Goal: Task Accomplishment & Management: Manage account settings

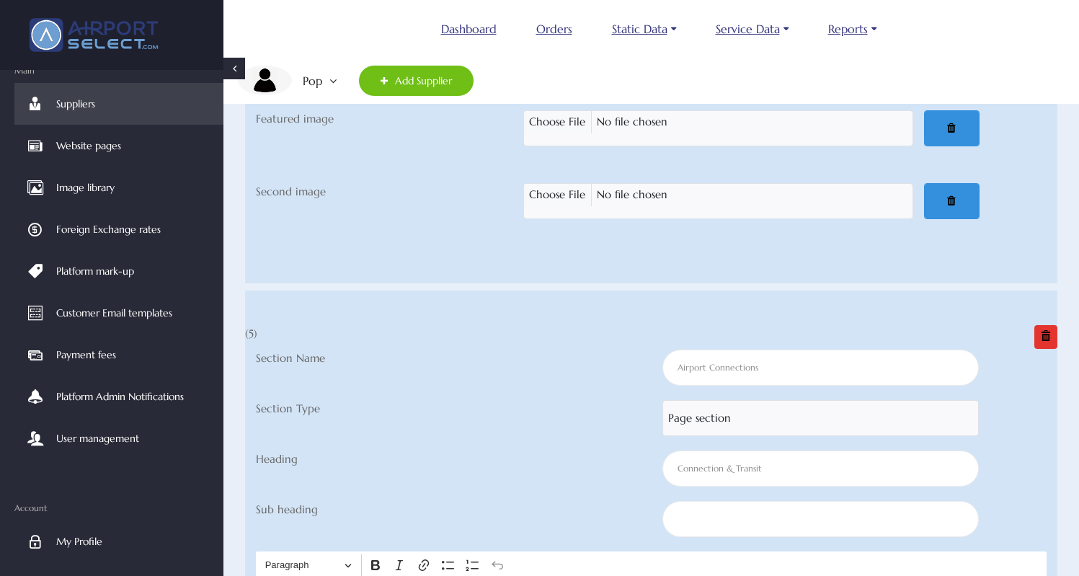
scroll to position [12610, 0]
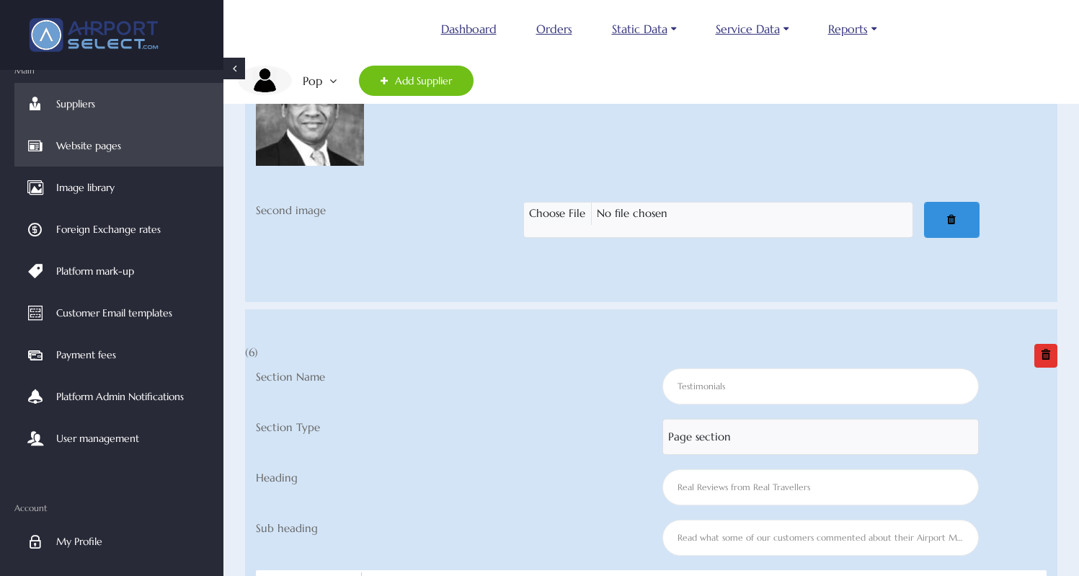
click at [92, 138] on span "Website pages" at bounding box center [88, 146] width 65 height 42
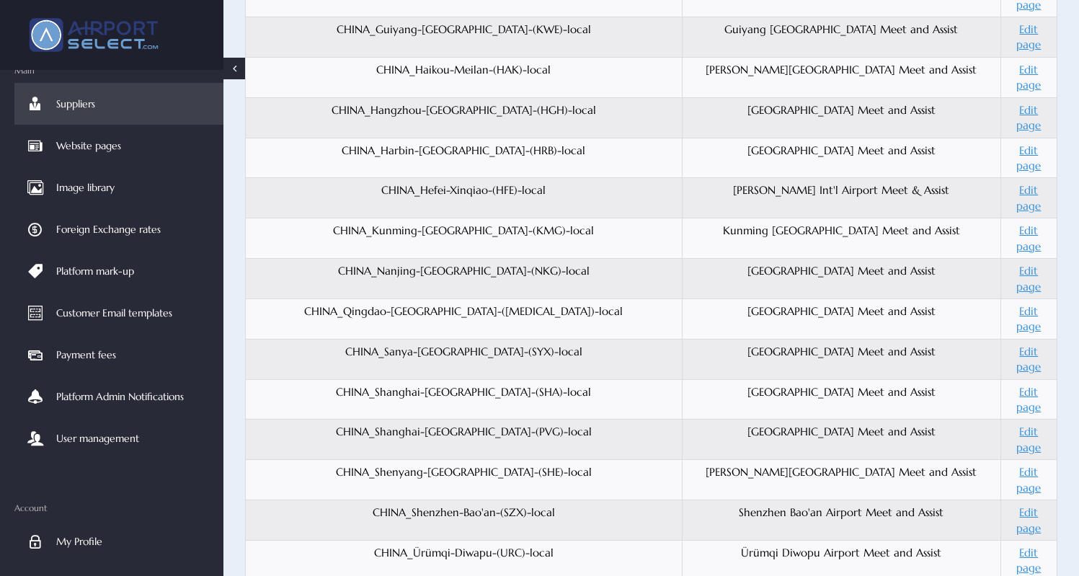
scroll to position [1408, 0]
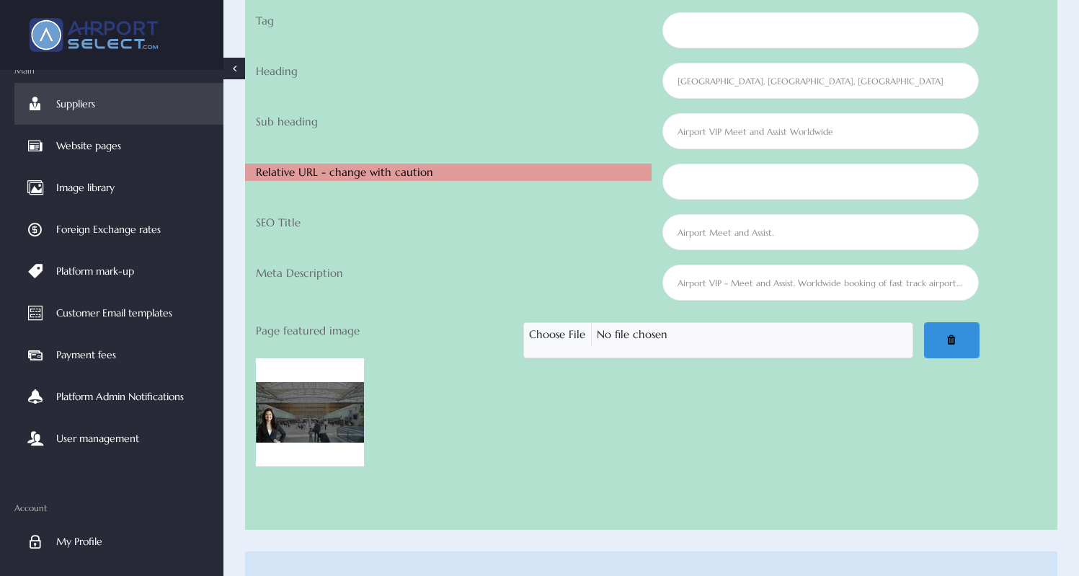
scroll to position [362, 0]
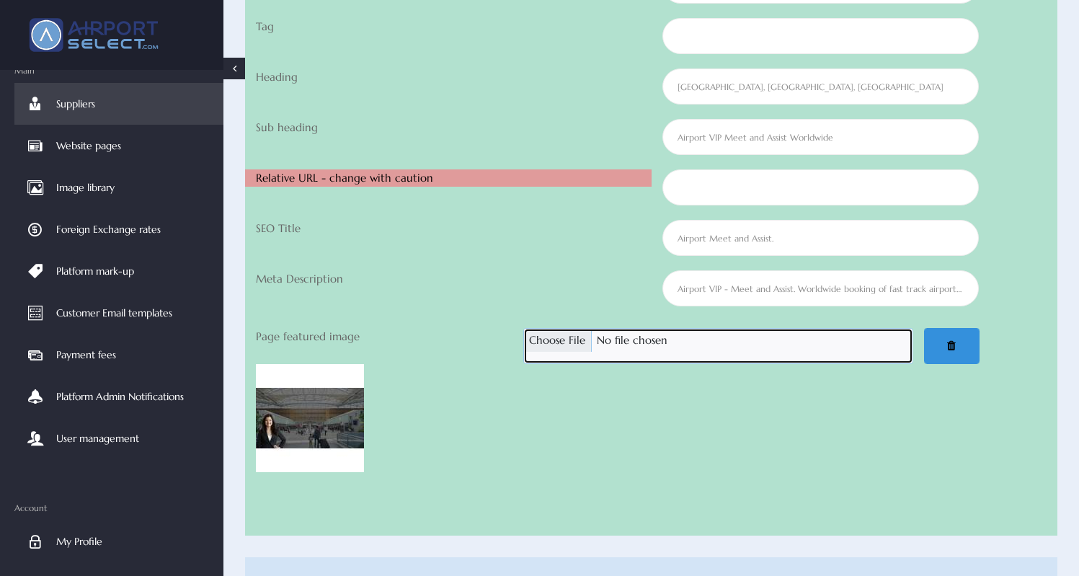
click at [577, 337] on input "Page featured image" at bounding box center [718, 346] width 390 height 36
type input "C:\fakepath\Airport VIP_Lanzhou [GEOGRAPHIC_DATA]jpg"
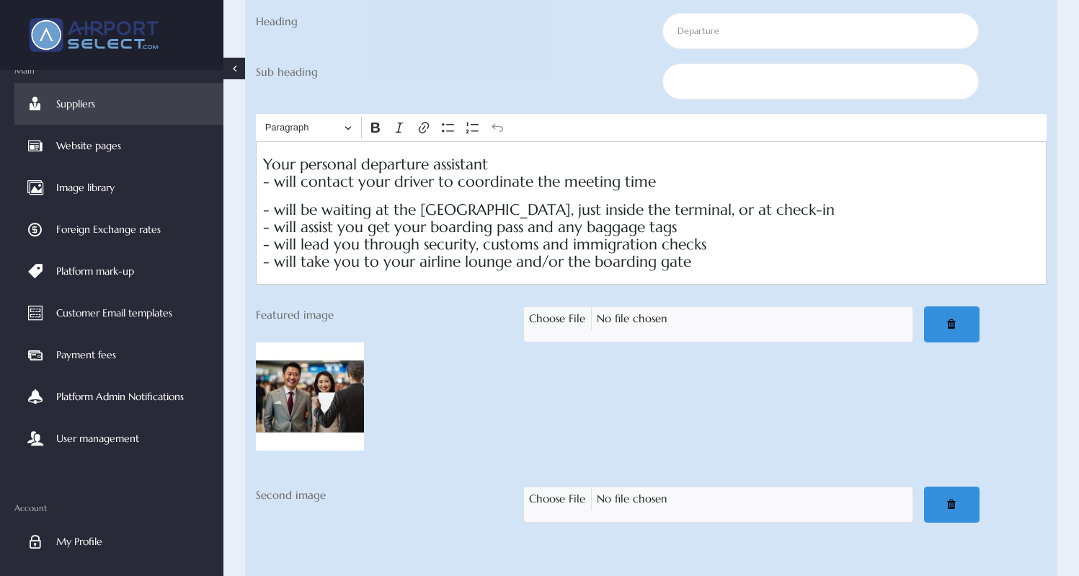
scroll to position [14846, 0]
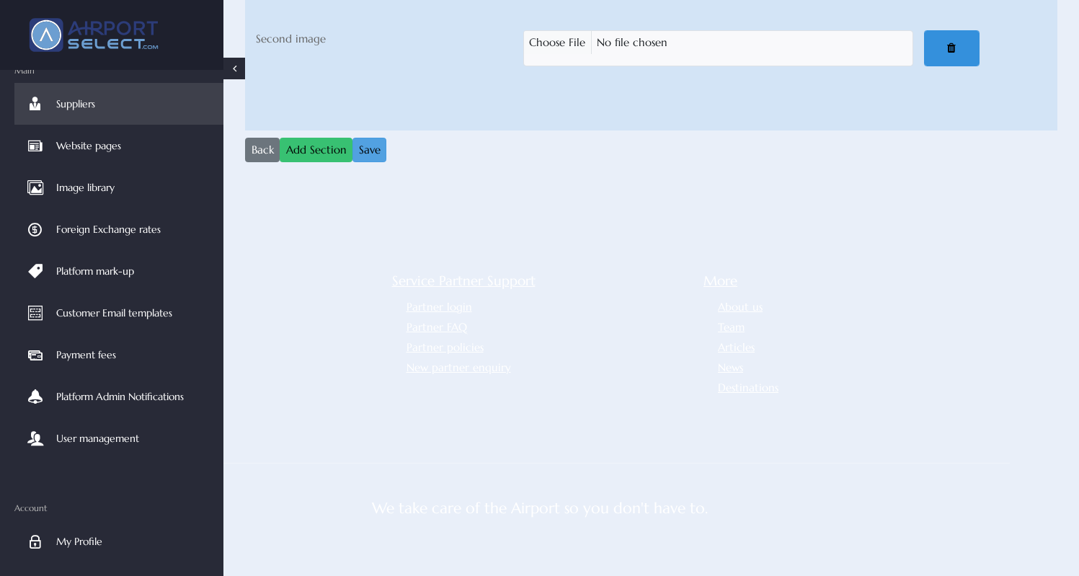
click at [372, 138] on button "Save" at bounding box center [370, 150] width 34 height 25
